Goal: Find specific fact: Find specific fact

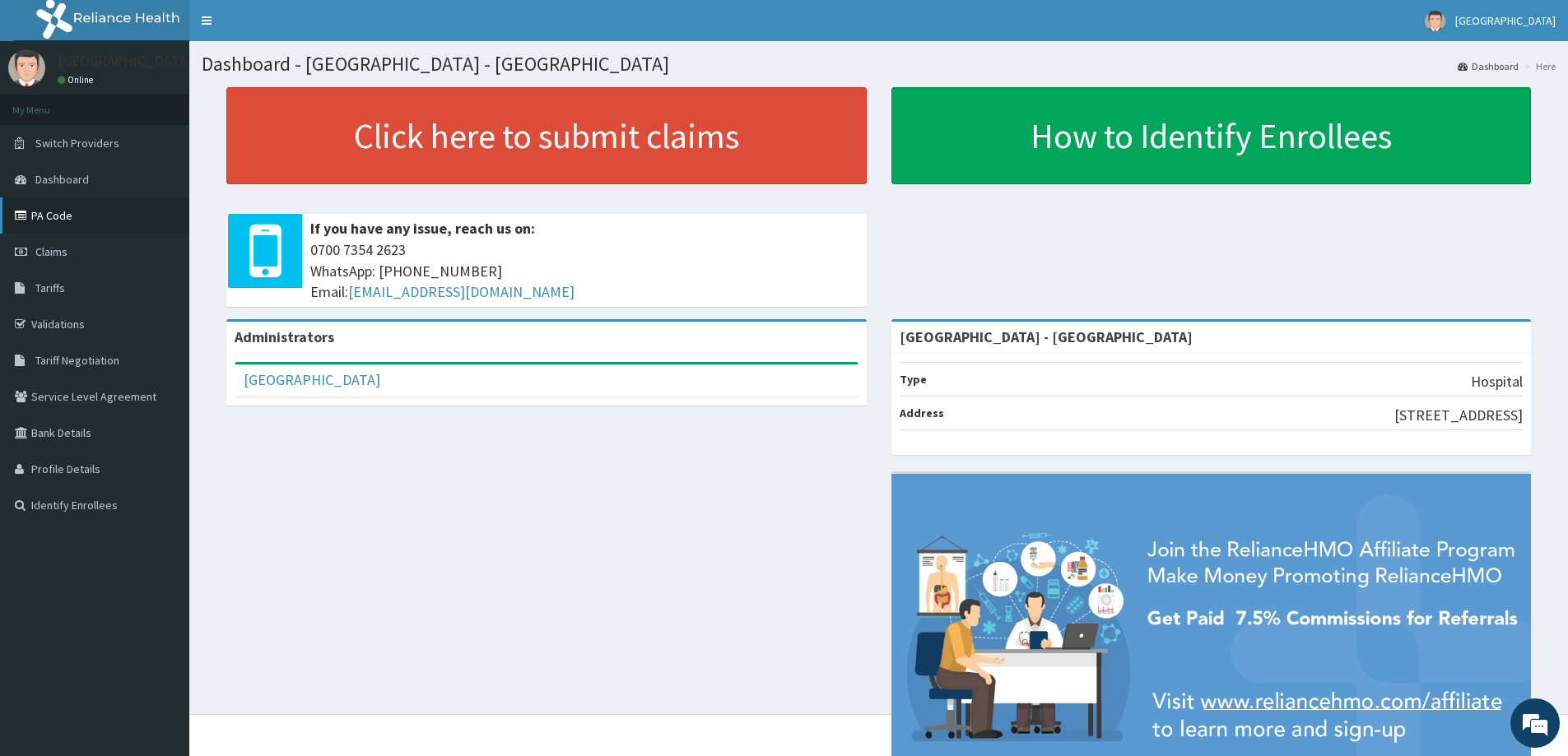
click at [68, 220] on link "PA Code" at bounding box center [94, 215] width 189 height 36
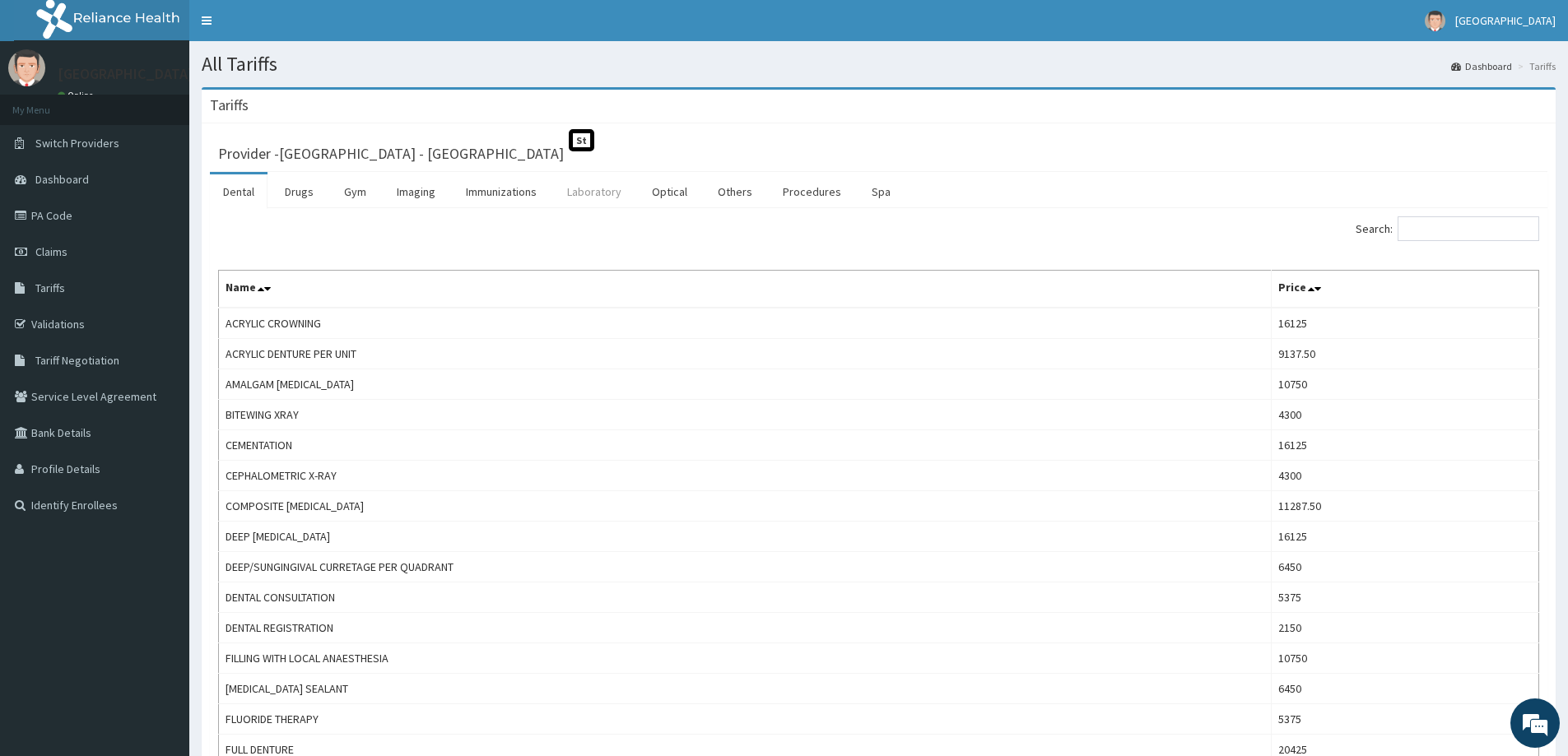
click at [606, 192] on link "Laboratory" at bounding box center [594, 192] width 80 height 35
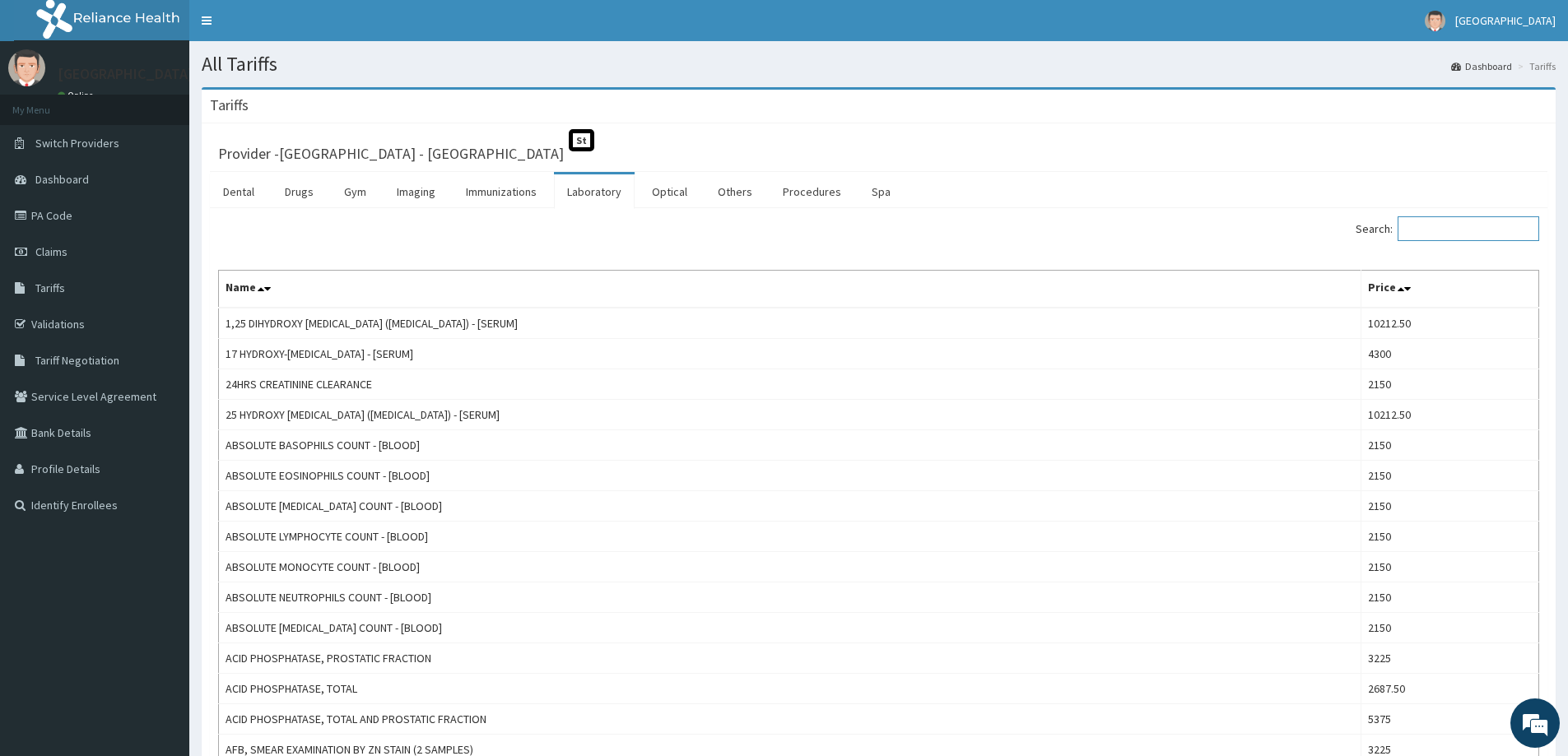
click at [1450, 232] on input "Search:" at bounding box center [1468, 229] width 141 height 24
type input "L"
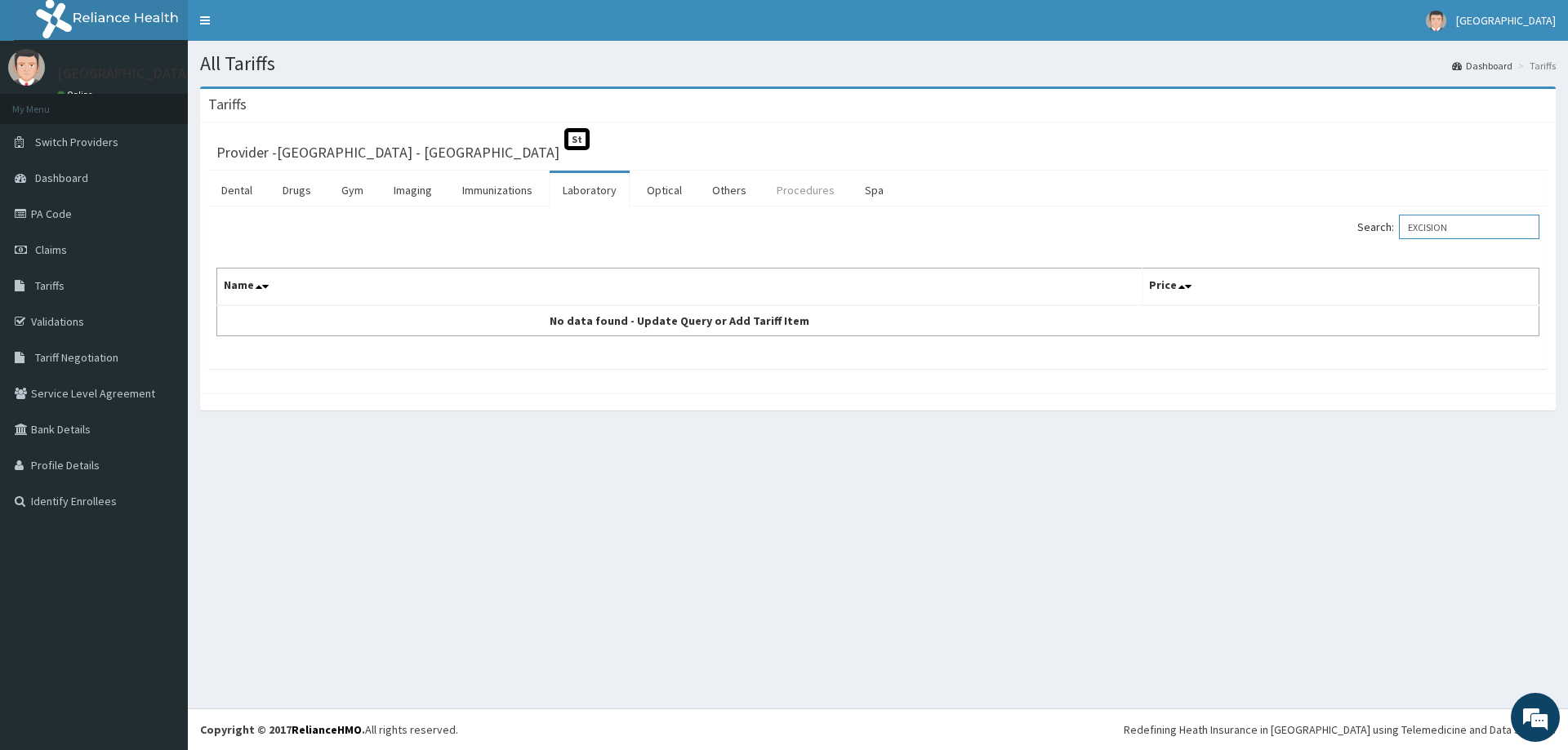
type input "EXCISION"
click at [807, 194] on link "Procedures" at bounding box center [805, 191] width 84 height 35
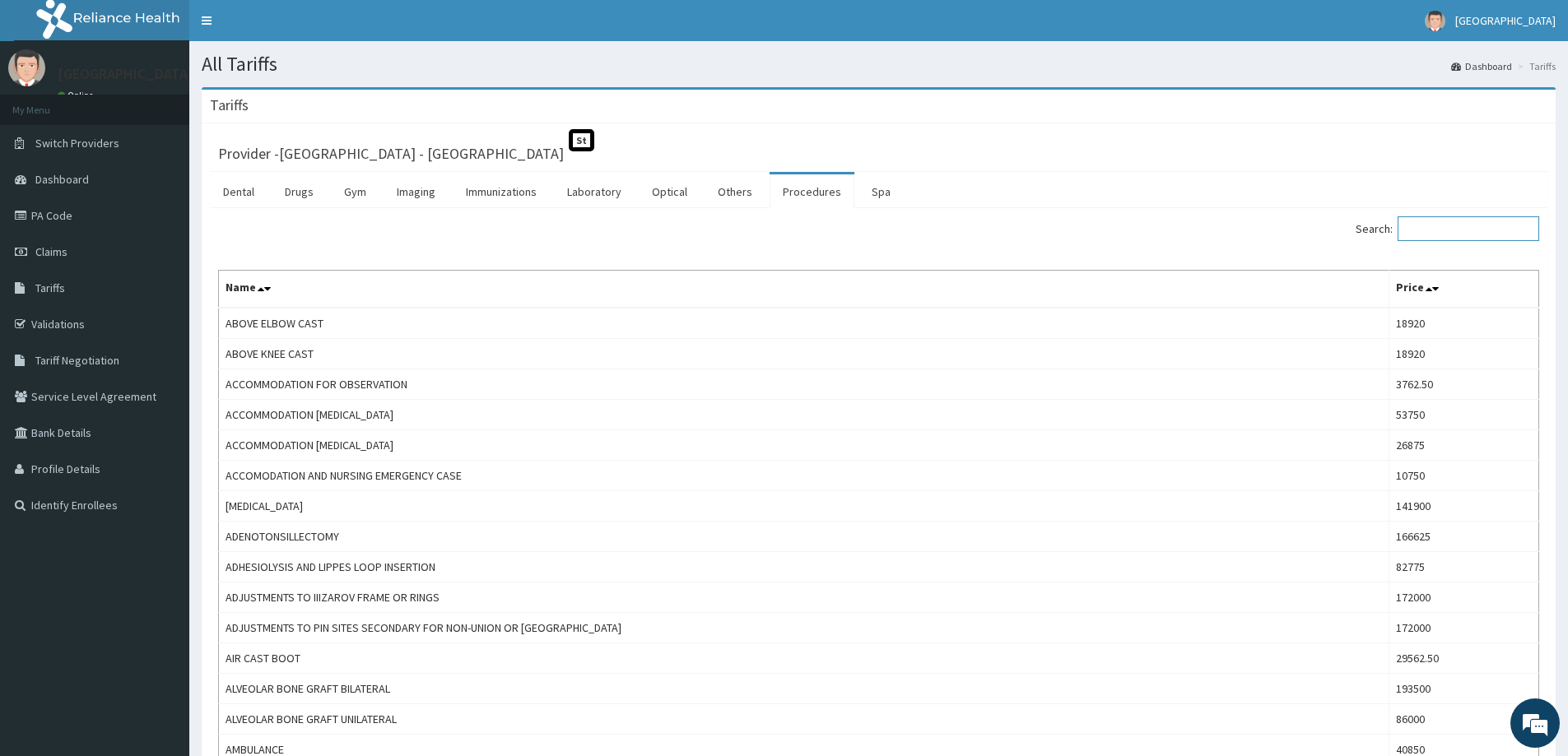
click at [1447, 228] on input "Search:" at bounding box center [1468, 229] width 141 height 24
type input "EXCISION"
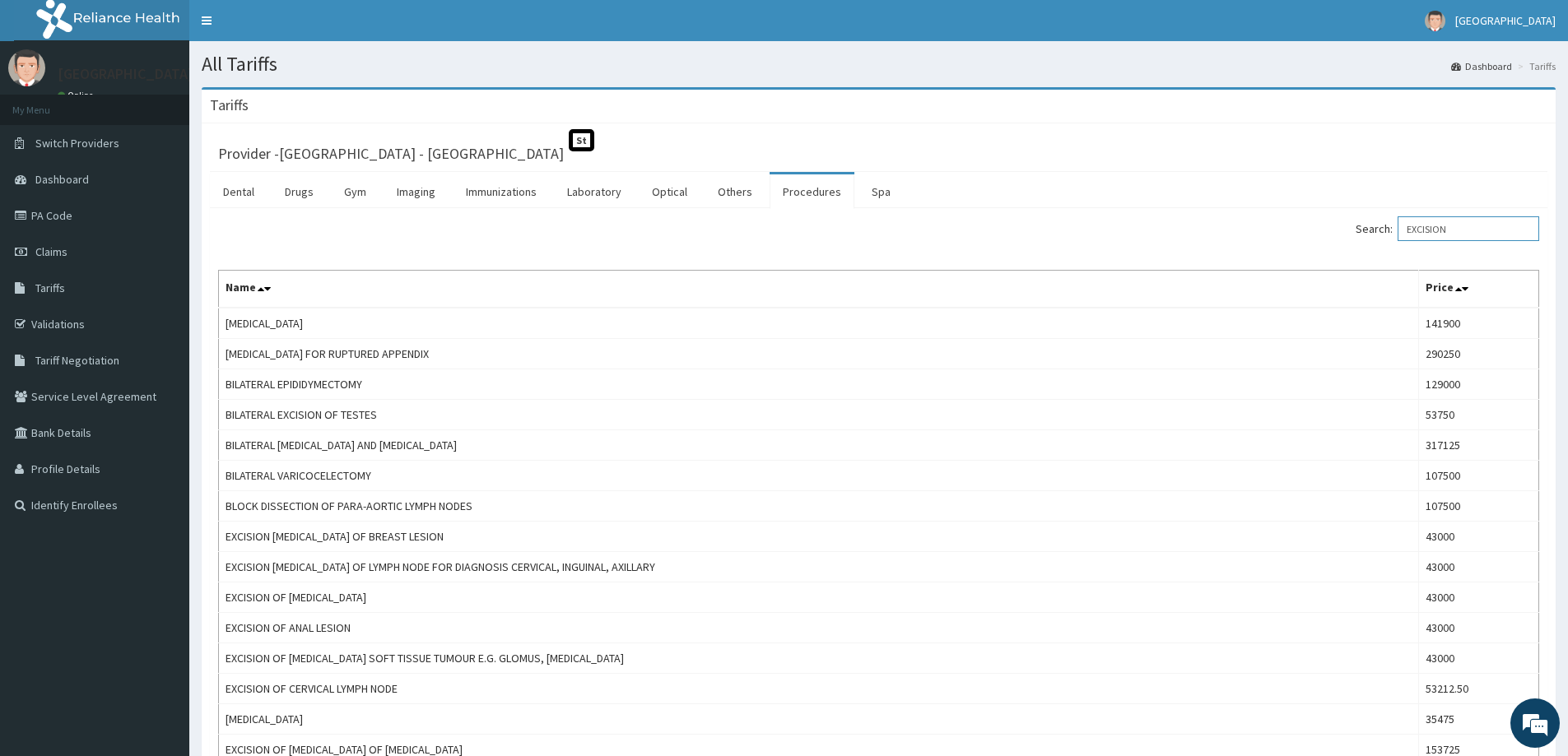
drag, startPoint x: 1472, startPoint y: 232, endPoint x: 1346, endPoint y: 229, distance: 126.0
click at [1346, 229] on div "Search: EXCISION" at bounding box center [1215, 230] width 649 height 29
